Goal: Task Accomplishment & Management: Manage account settings

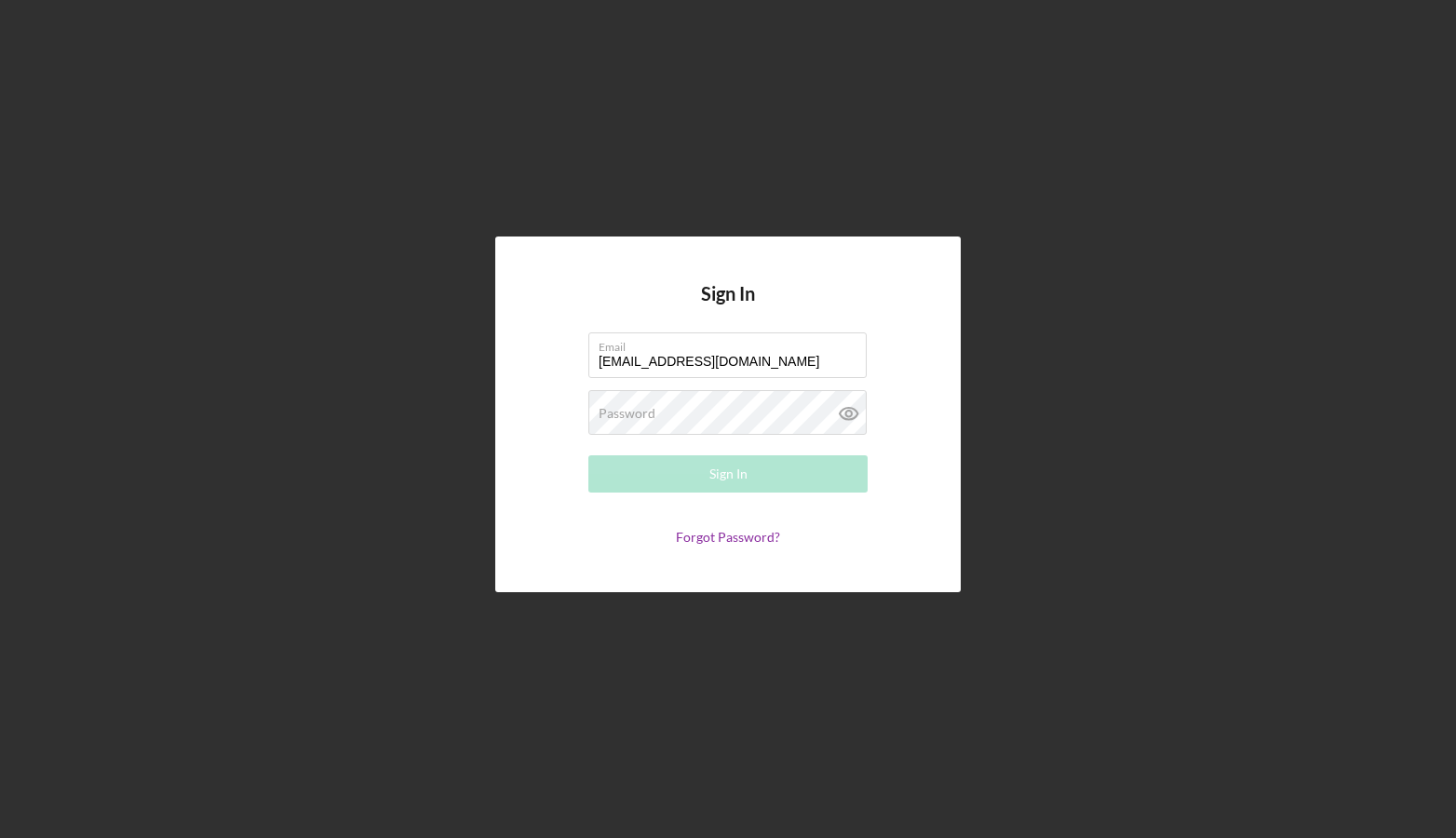
type input "[EMAIL_ADDRESS][DOMAIN_NAME]"
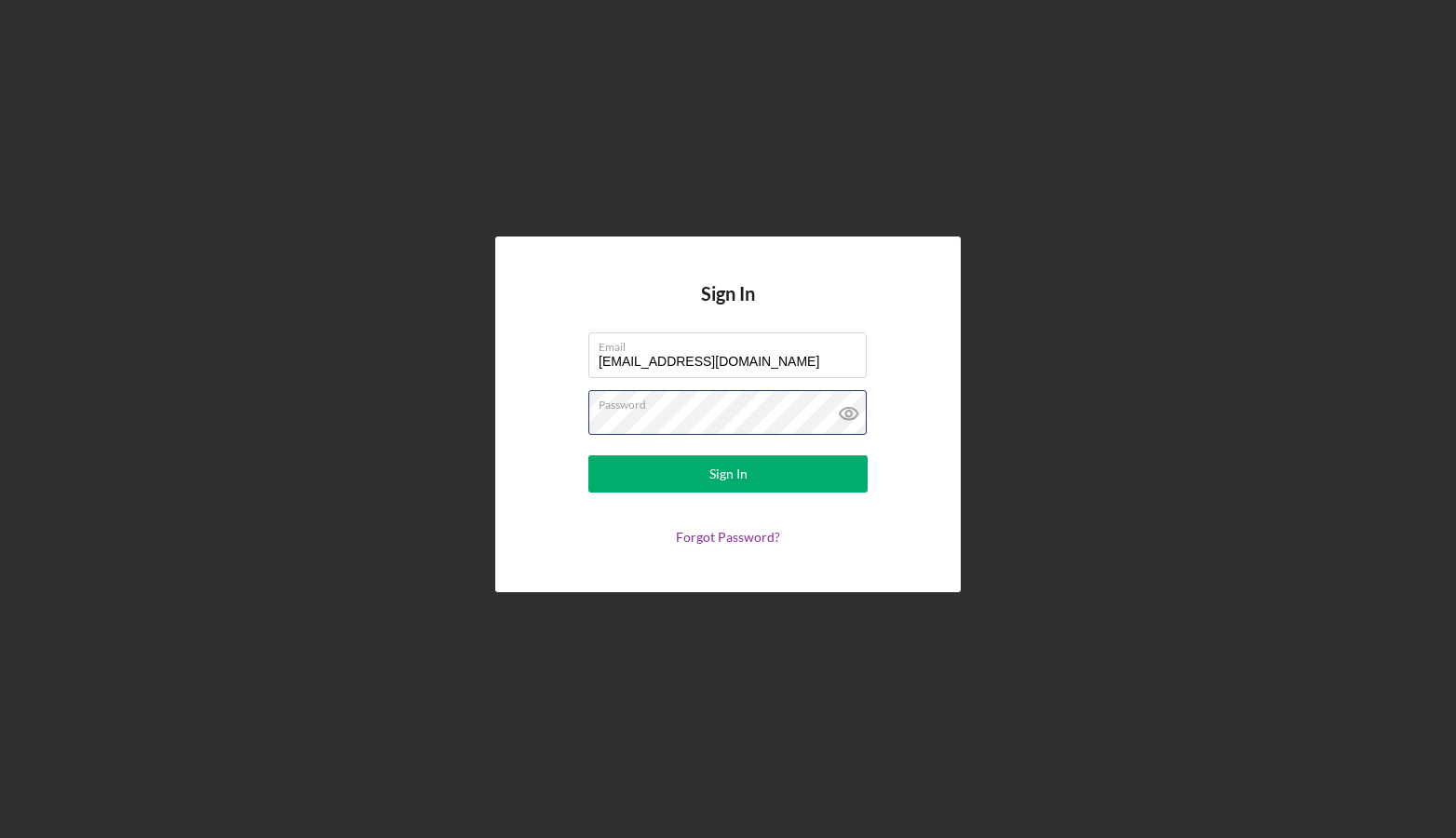
click at [728, 474] on button "Sign In" at bounding box center [727, 473] width 279 height 38
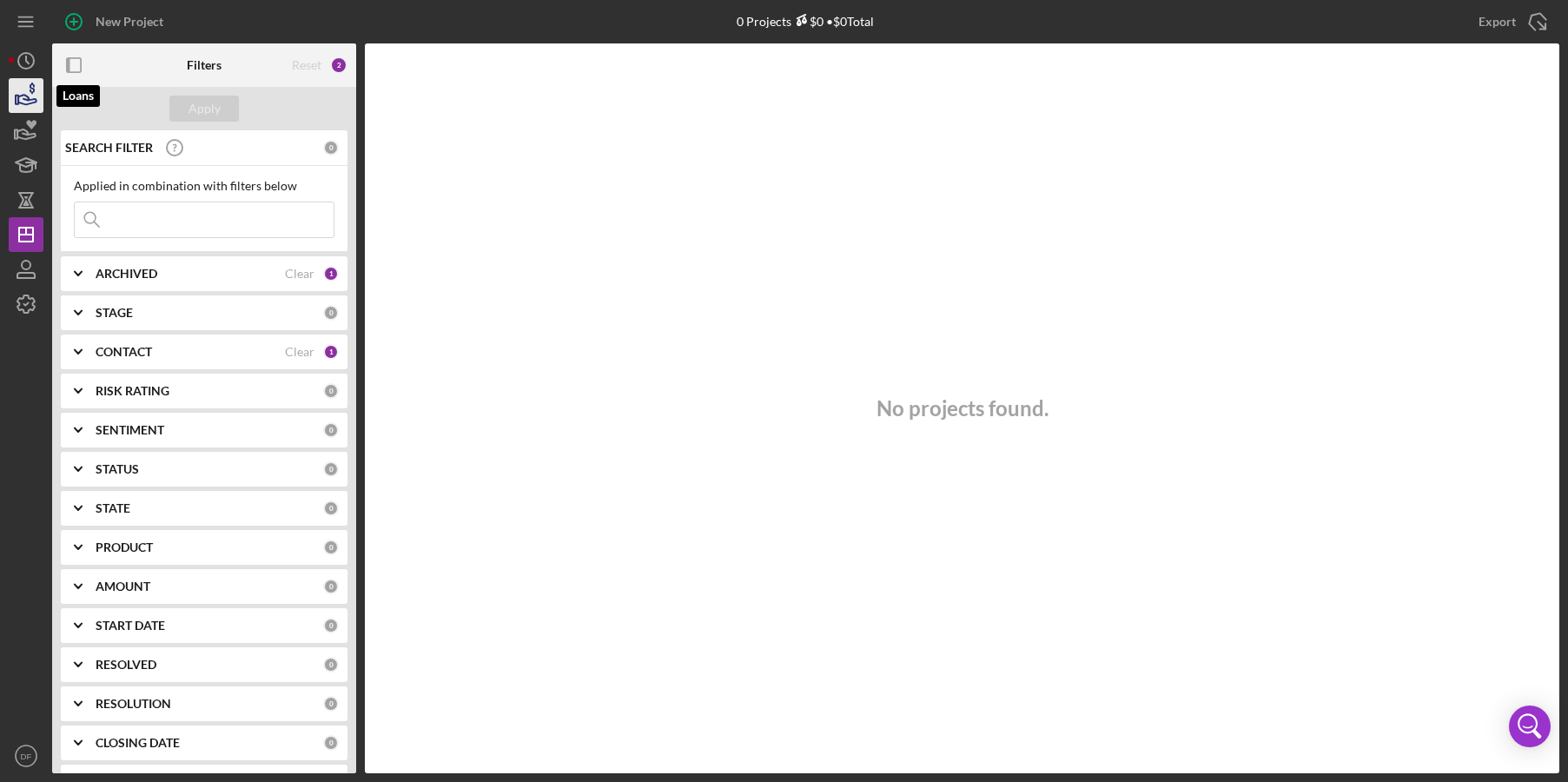
click at [29, 101] on icon "button" at bounding box center [27, 99] width 18 height 10
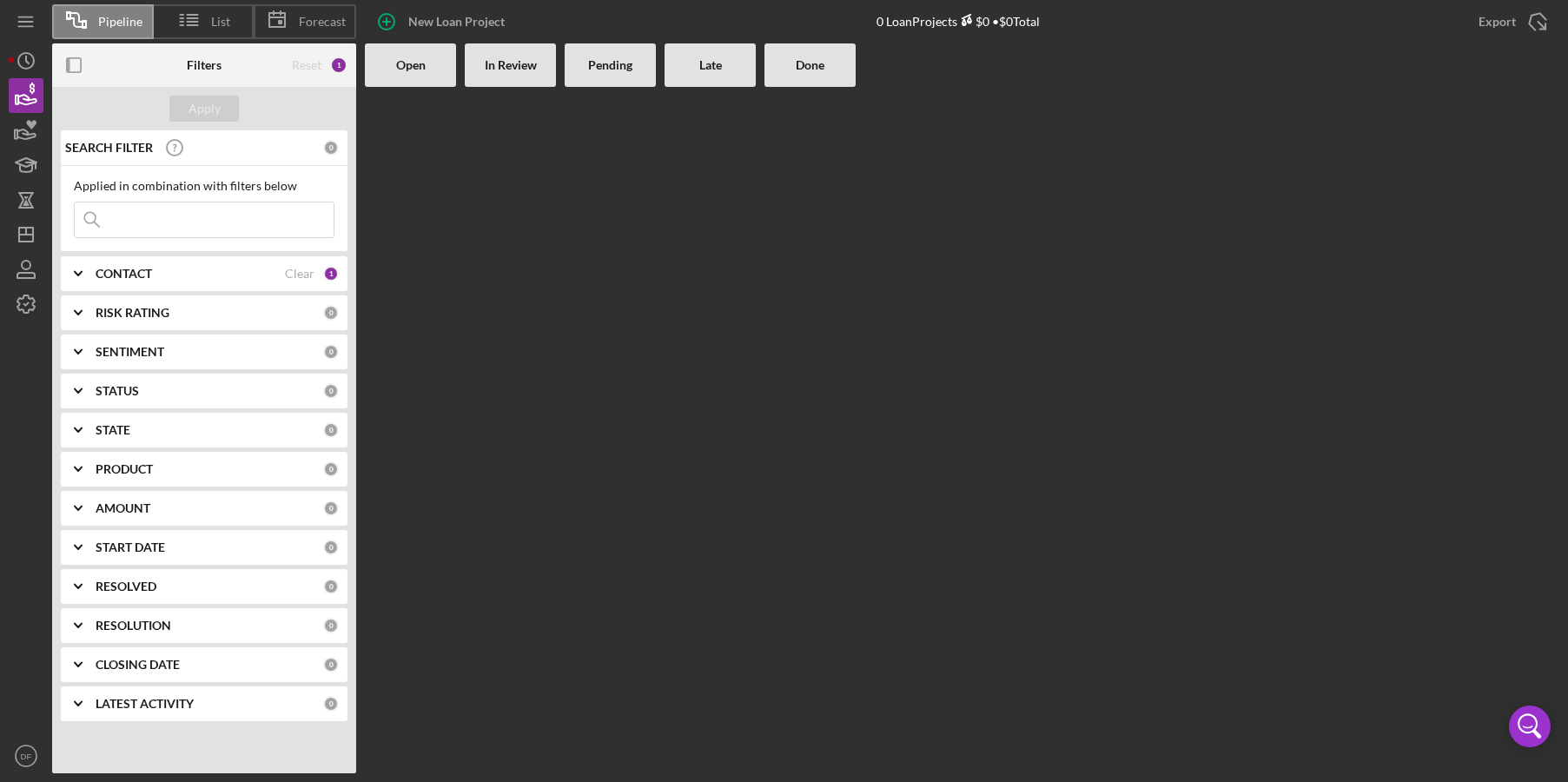
click at [135, 217] on input at bounding box center [204, 220] width 259 height 35
type input "[DEMOGRAPHIC_DATA] of [DEMOGRAPHIC_DATA] unchanged"
click at [201, 274] on div "CONTACT" at bounding box center [190, 273] width 189 height 14
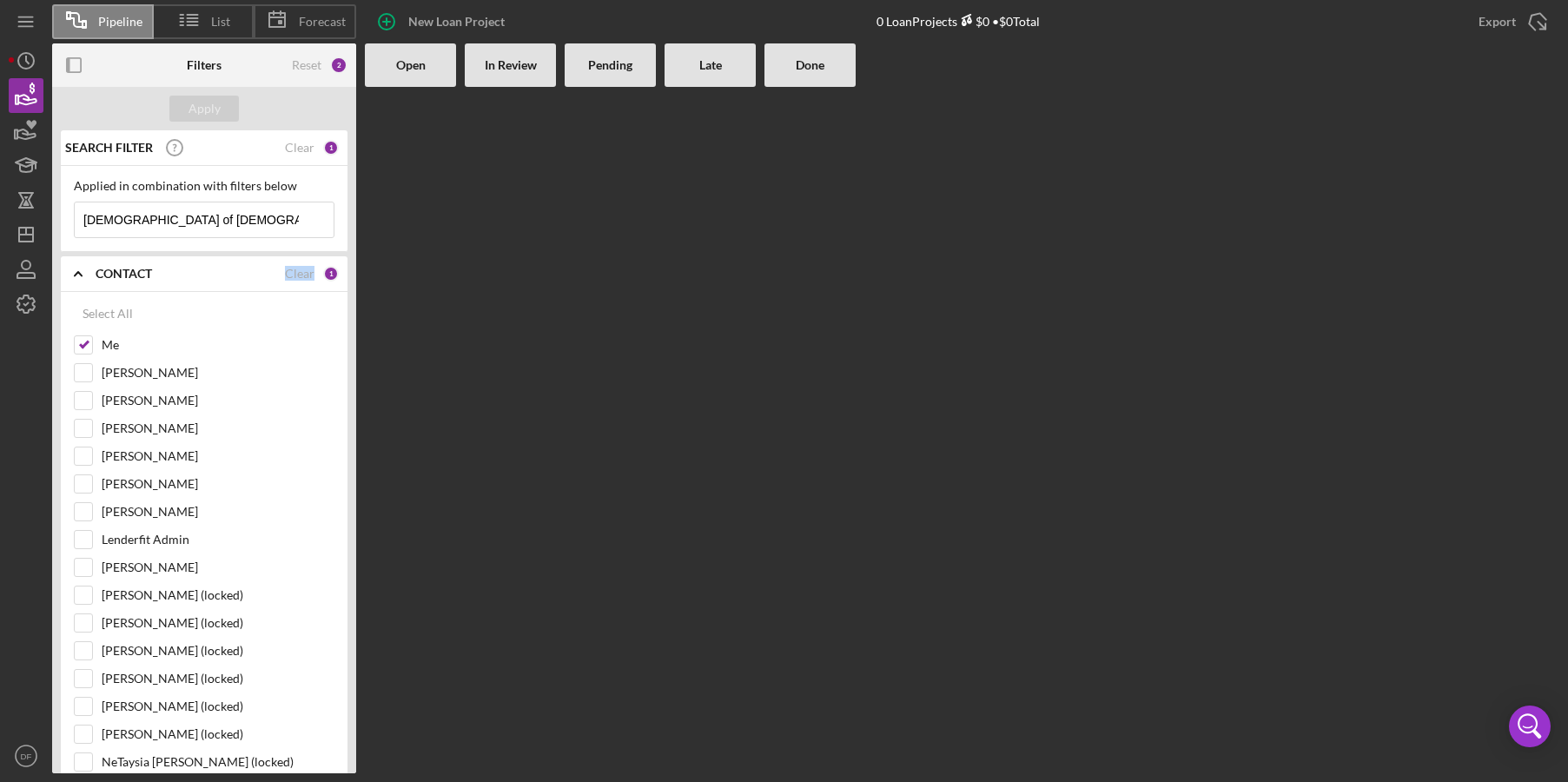
click at [201, 274] on div "CONTACT" at bounding box center [190, 273] width 189 height 14
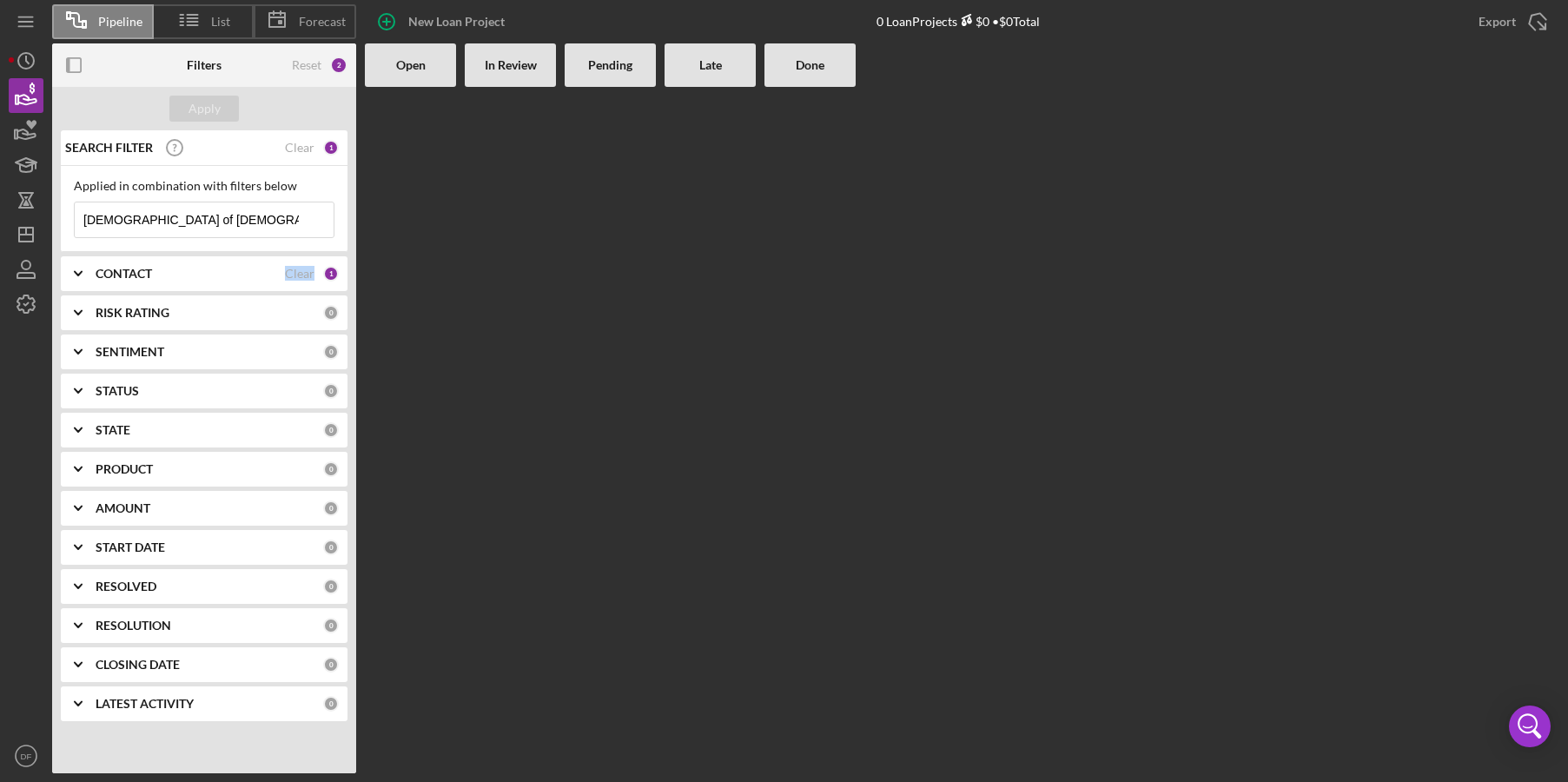
click at [199, 277] on div "CONTACT" at bounding box center [190, 273] width 189 height 14
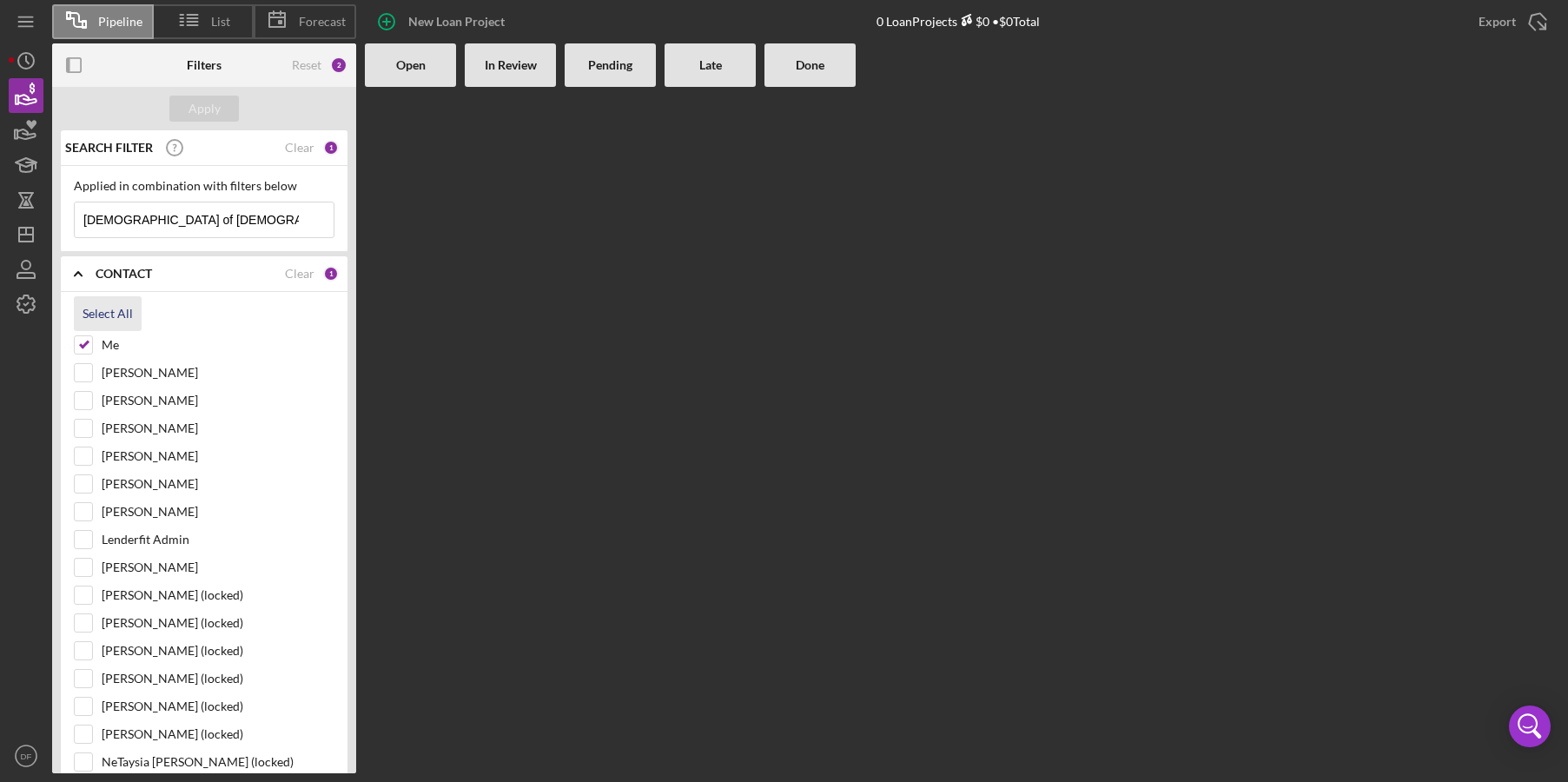
click at [111, 314] on div "Select All" at bounding box center [108, 314] width 50 height 35
checkbox input "true"
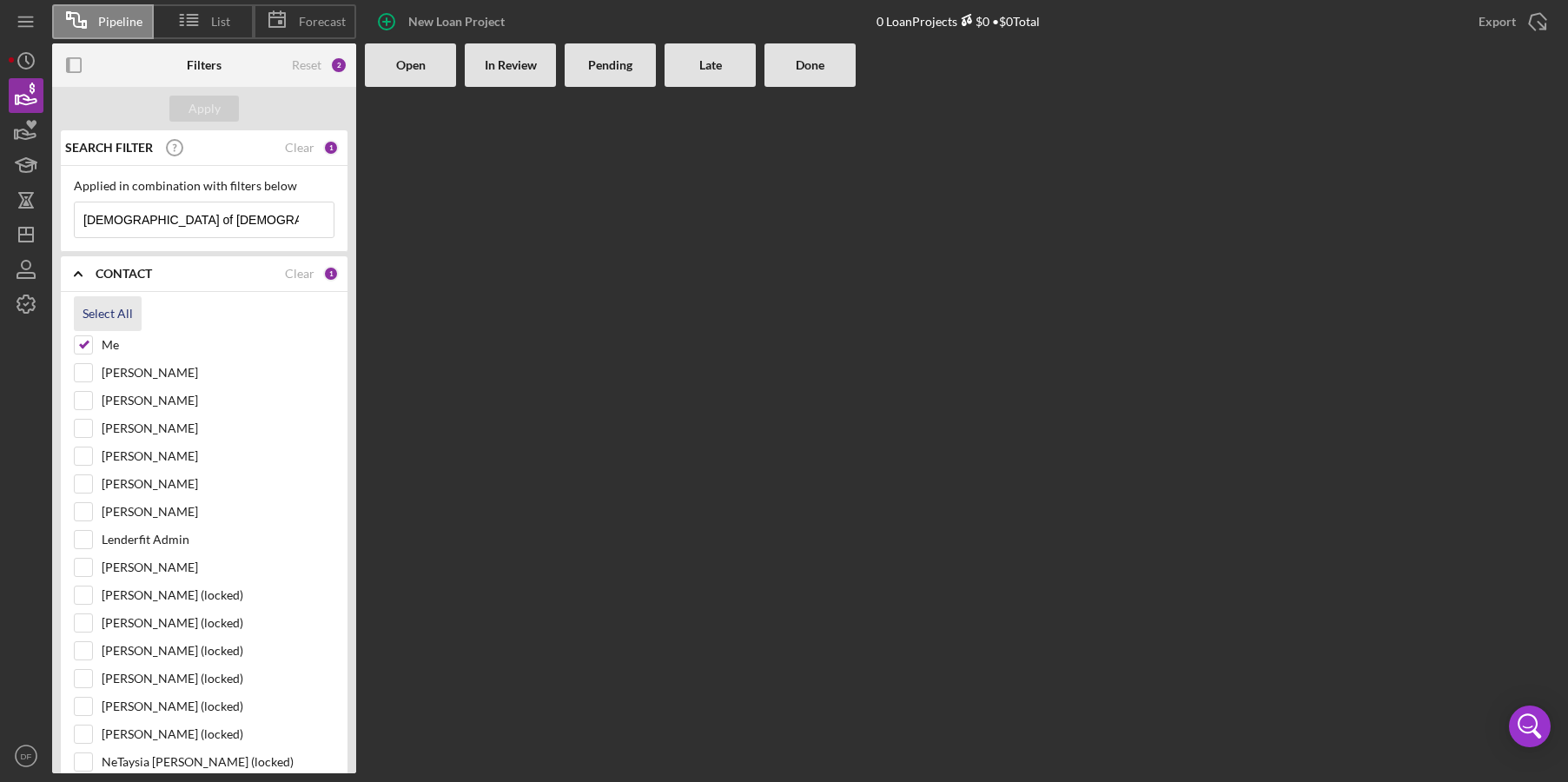
checkbox input "true"
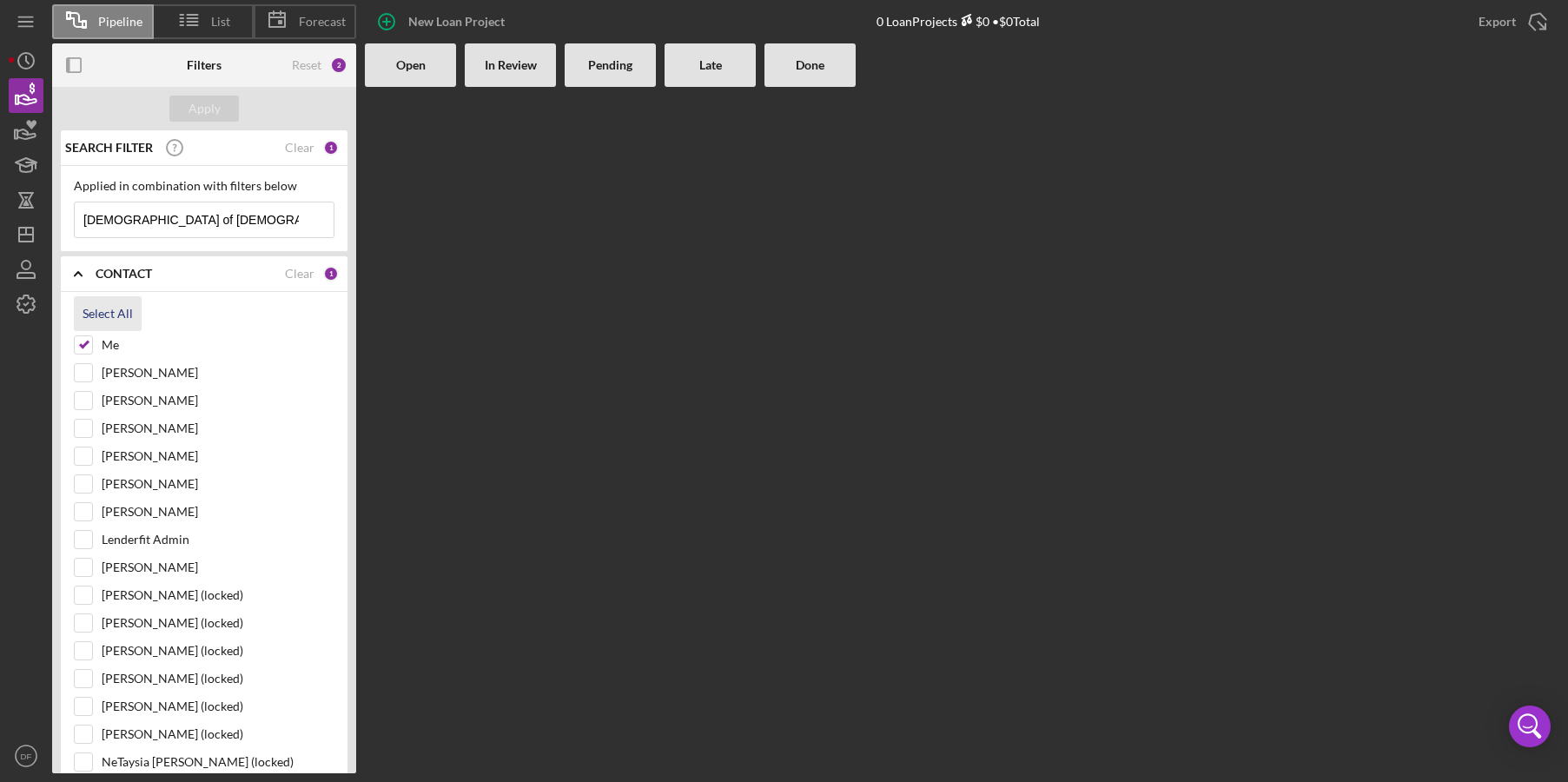
checkbox input "true"
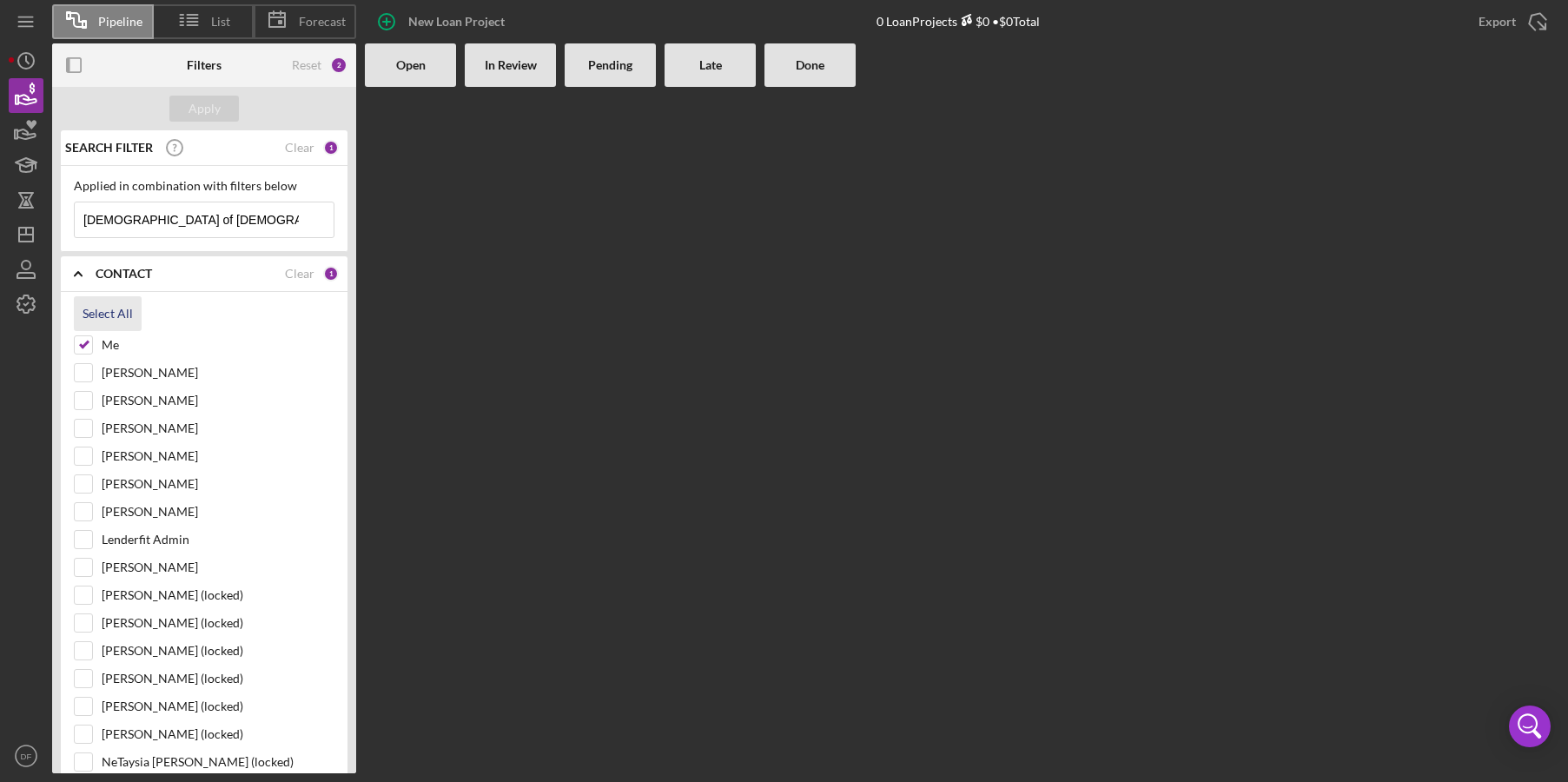
checkbox input "true"
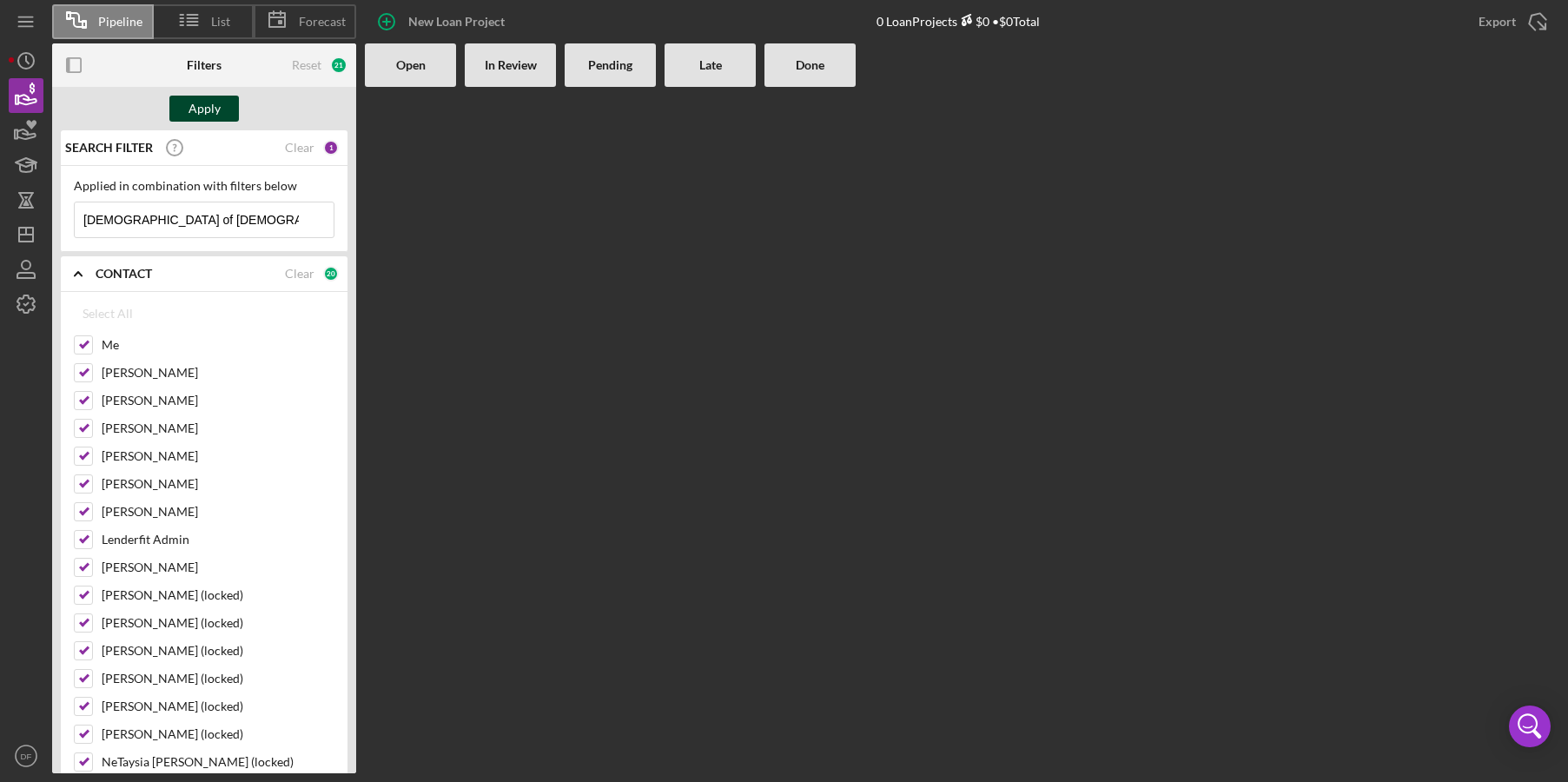
click at [206, 121] on div "Apply" at bounding box center [205, 108] width 32 height 26
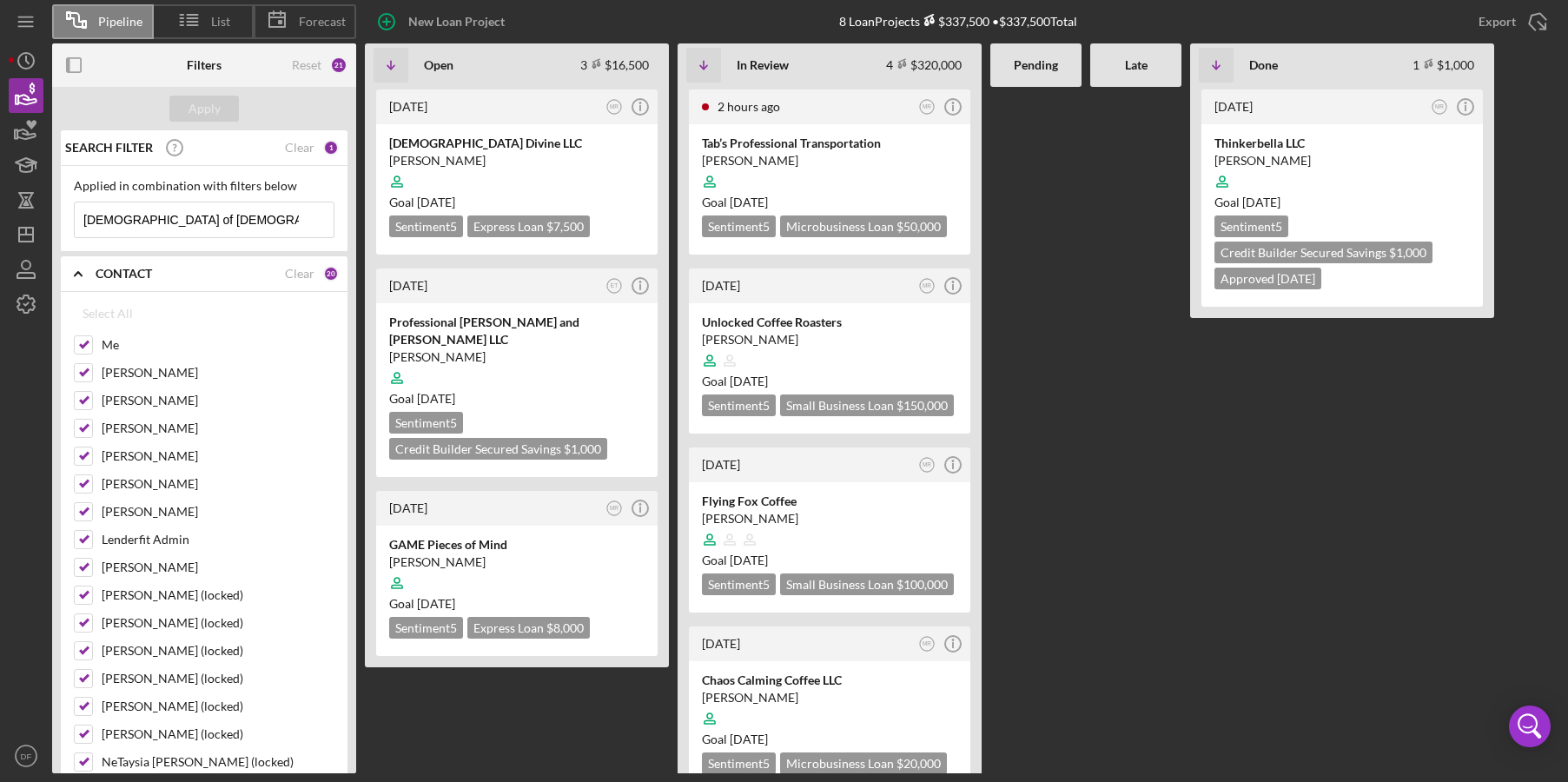
click at [281, 223] on input "[DEMOGRAPHIC_DATA] of [DEMOGRAPHIC_DATA] unchanged" at bounding box center [204, 220] width 259 height 35
click at [24, 60] on icon "Icon/History" at bounding box center [26, 60] width 43 height 43
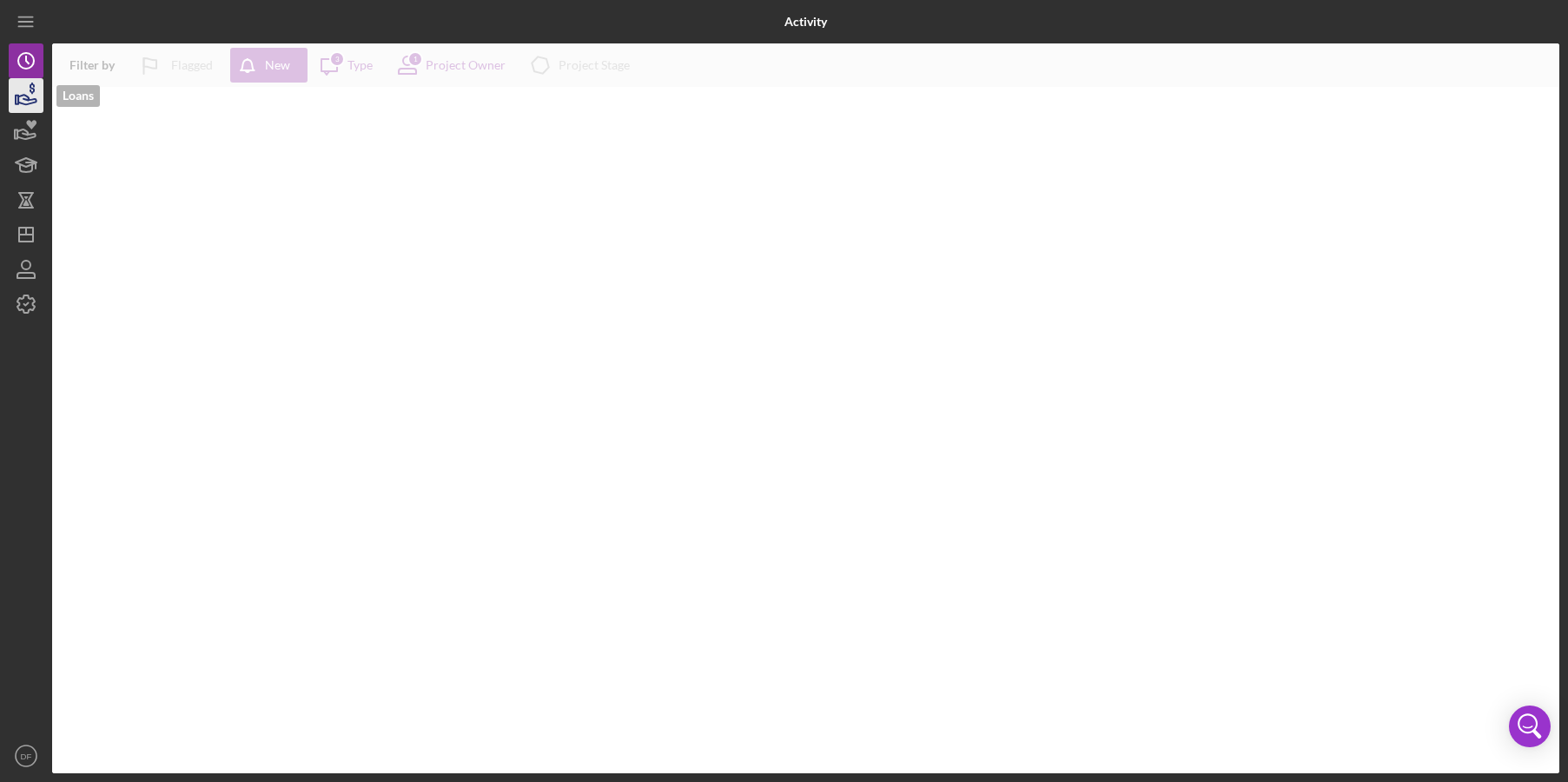
click at [35, 97] on icon "button" at bounding box center [26, 95] width 43 height 43
